Goal: Navigation & Orientation: Go to known website

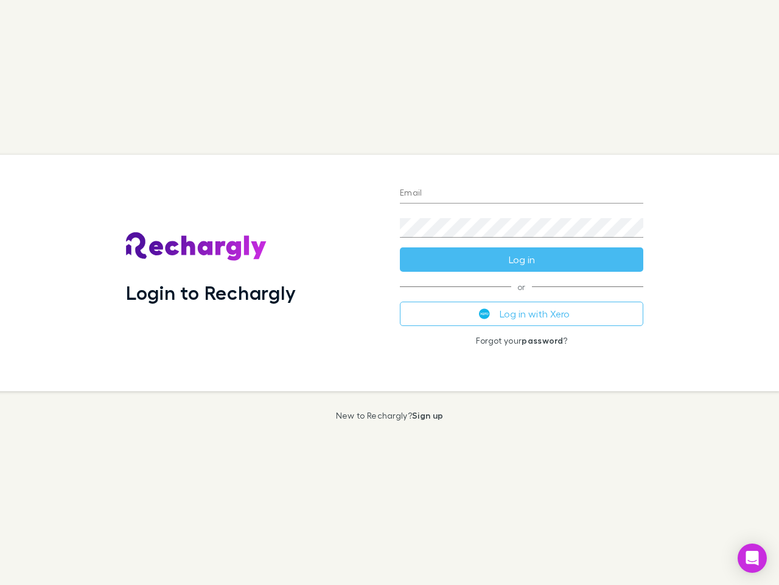
click at [390, 292] on div "Login to Rechargly" at bounding box center [253, 273] width 274 height 236
click at [522, 194] on input "Email" at bounding box center [522, 193] width 244 height 19
click at [522, 259] on button "Log in" at bounding box center [522, 259] width 244 height 24
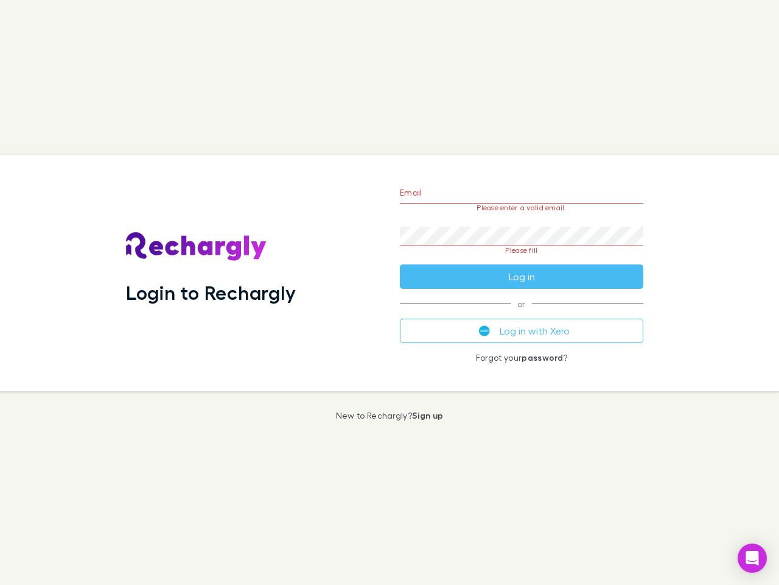
click at [522, 314] on div "Email Please enter a valid email. Password Please fill Log in or Log in with Xe…" at bounding box center [521, 273] width 263 height 236
click at [753, 558] on icon "Open Intercom Messenger" at bounding box center [753, 558] width 13 height 15
